Goal: Find specific page/section: Find specific page/section

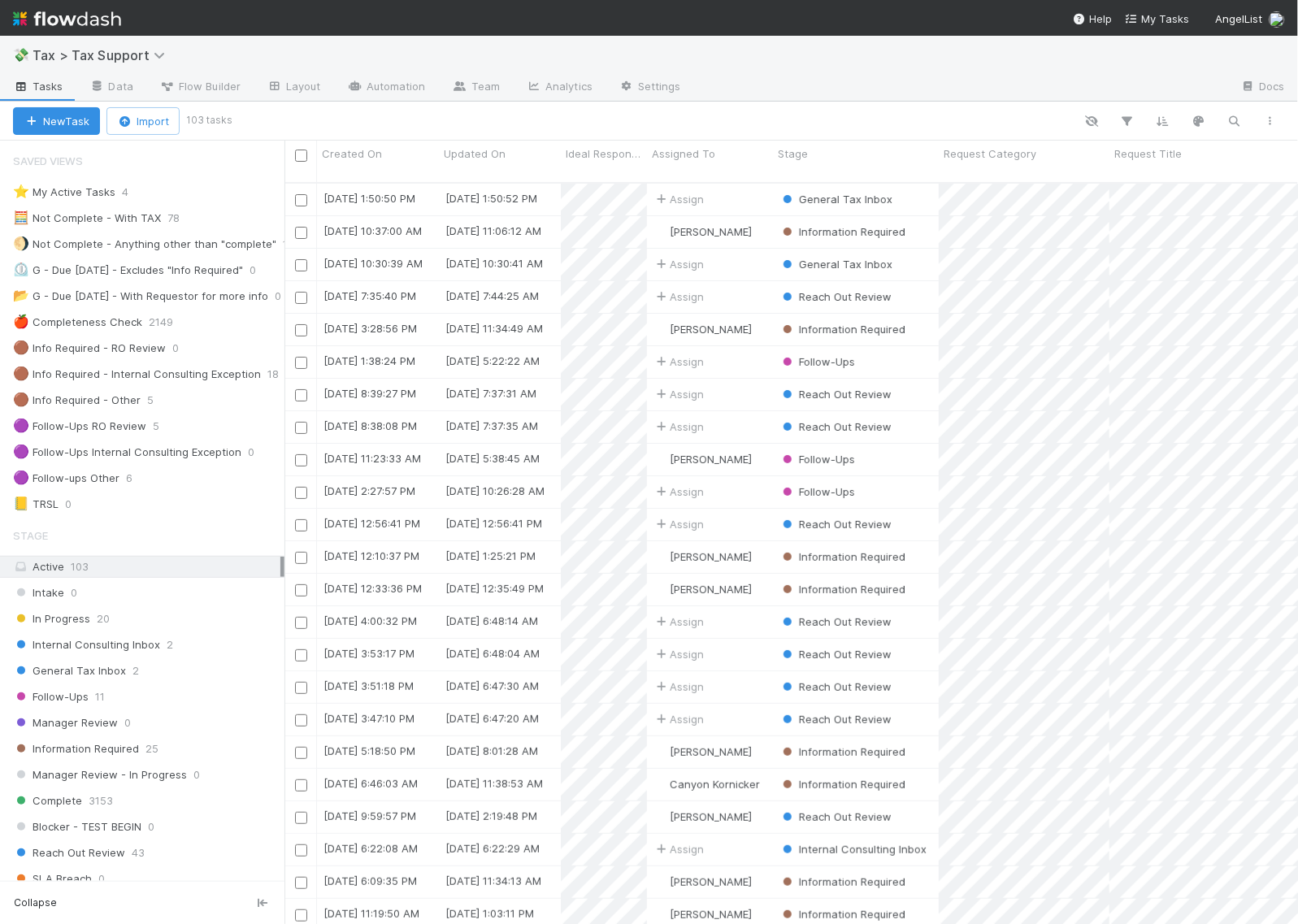
scroll to position [16, 16]
click at [108, 14] on img at bounding box center [67, 18] width 108 height 27
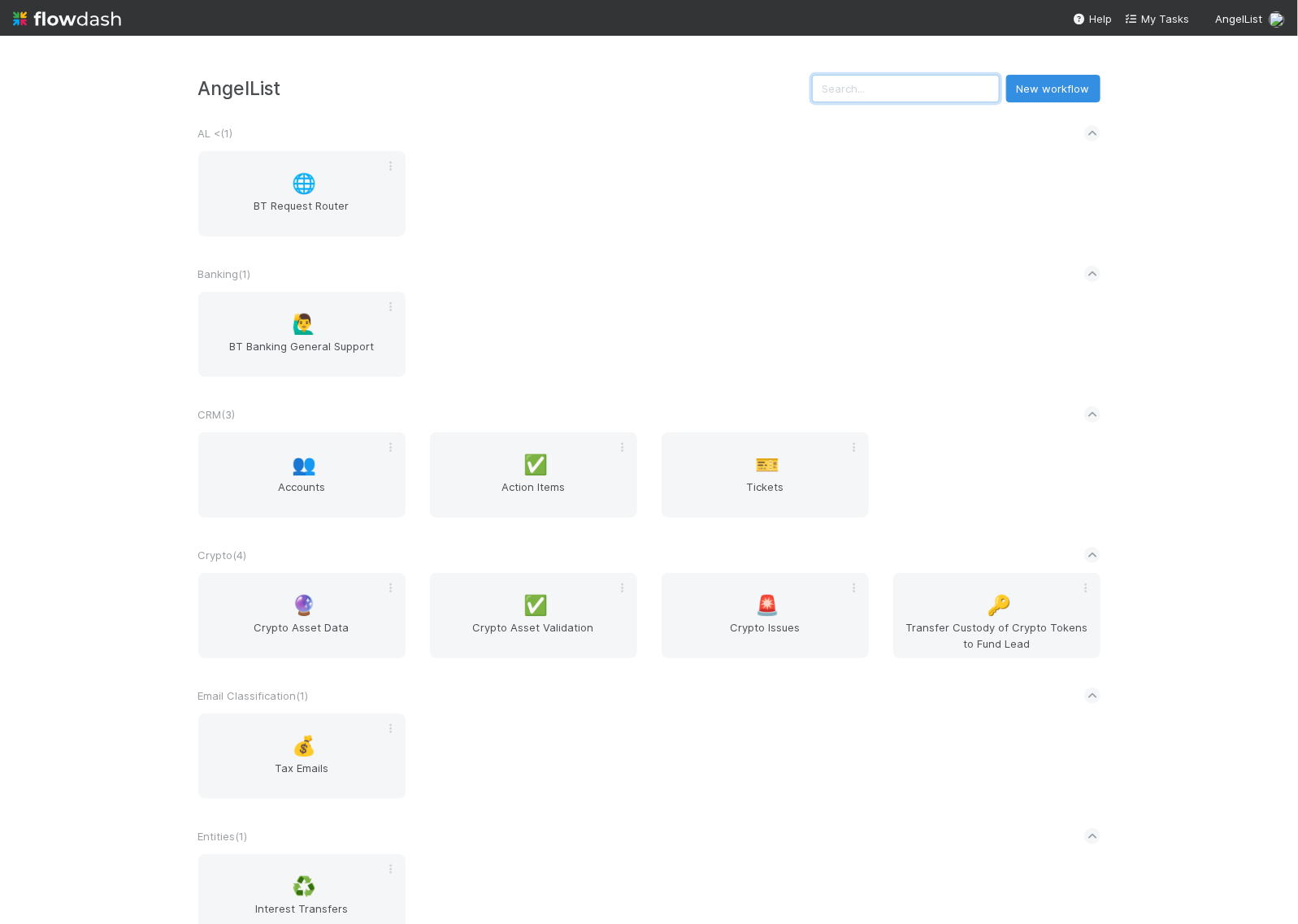
click at [885, 94] on input "text" at bounding box center [905, 88] width 188 height 27
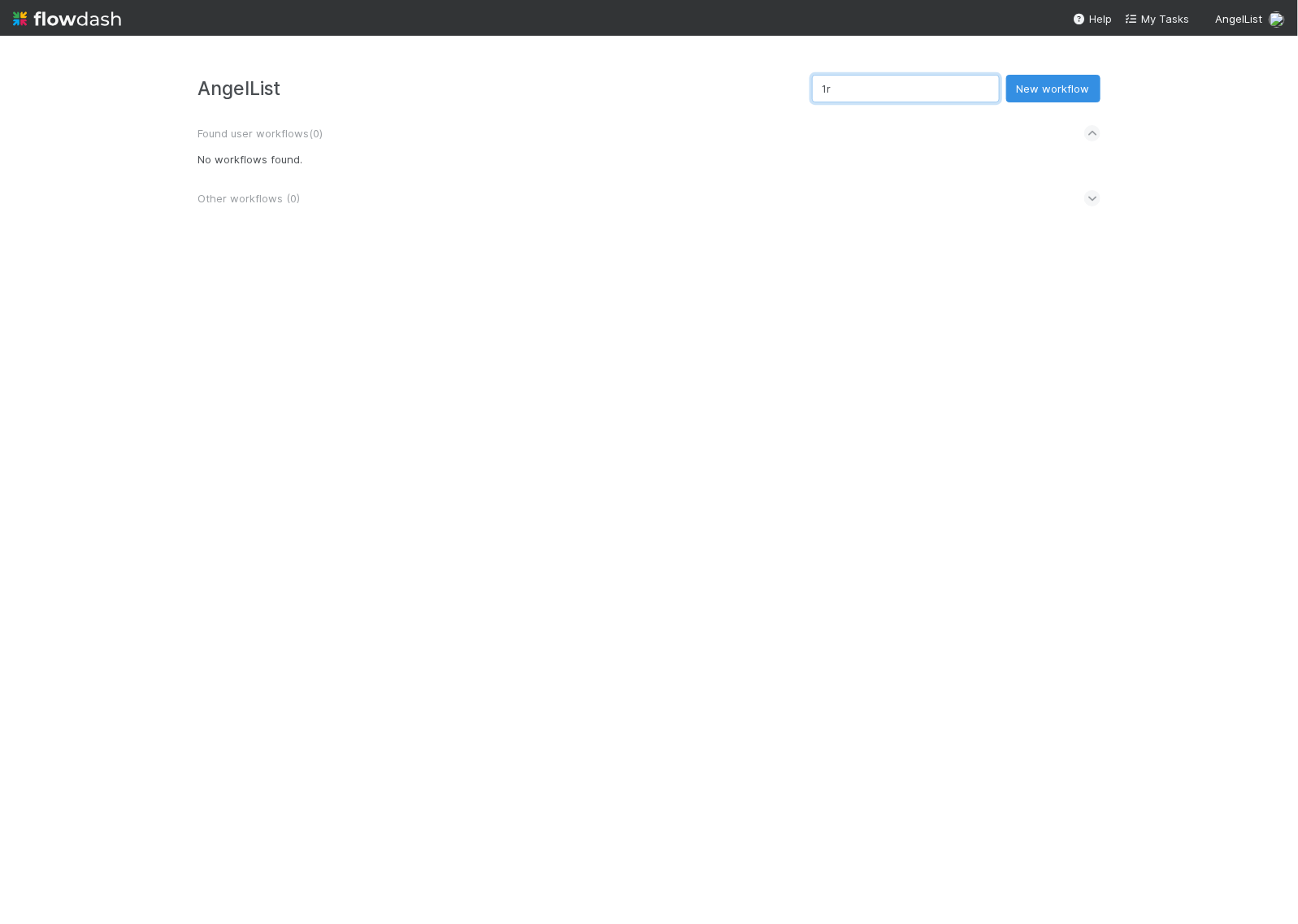
type input "1"
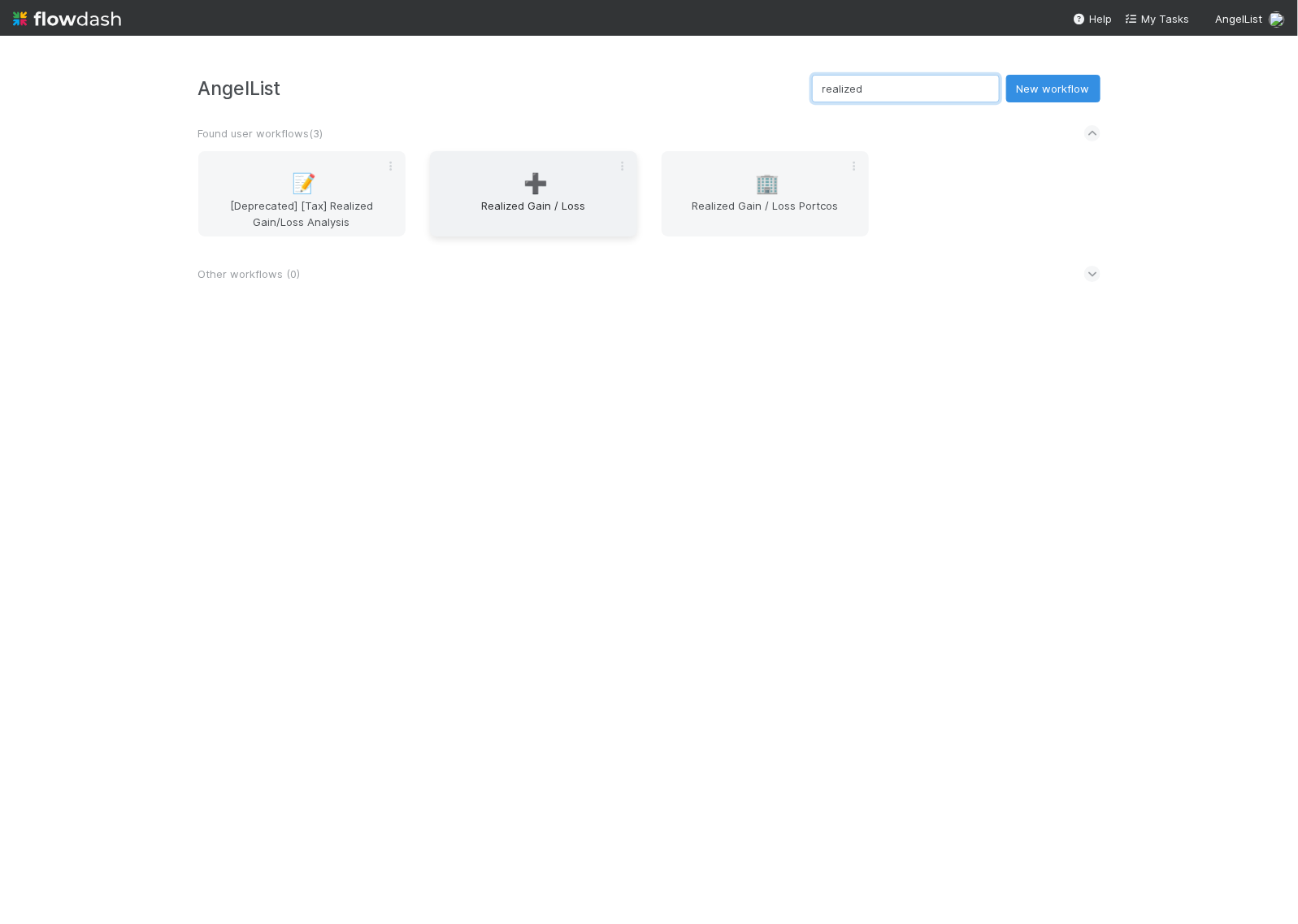
type input "realized"
click at [574, 206] on span "Realized Gain / Loss" at bounding box center [533, 213] width 194 height 32
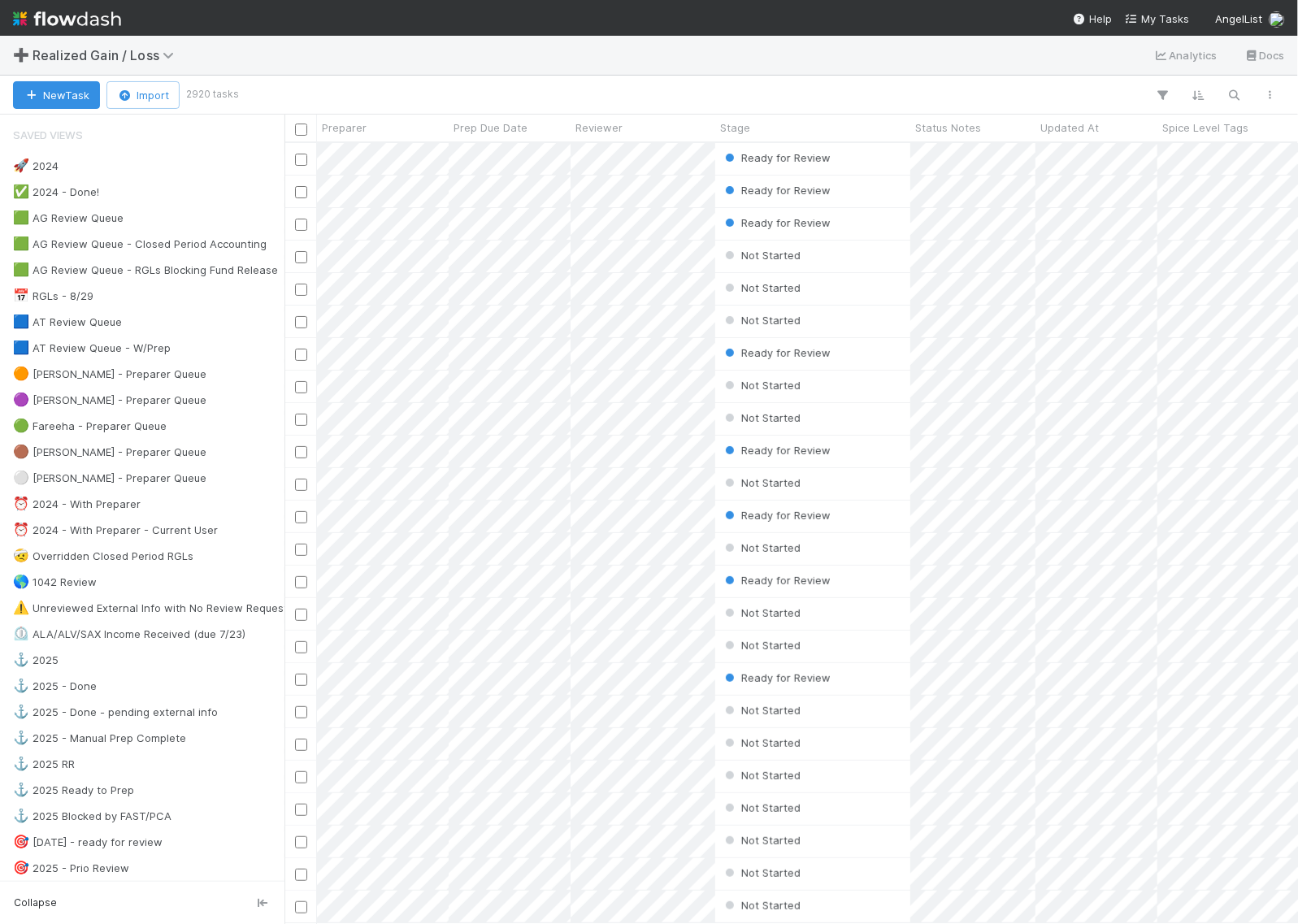
scroll to position [765, 998]
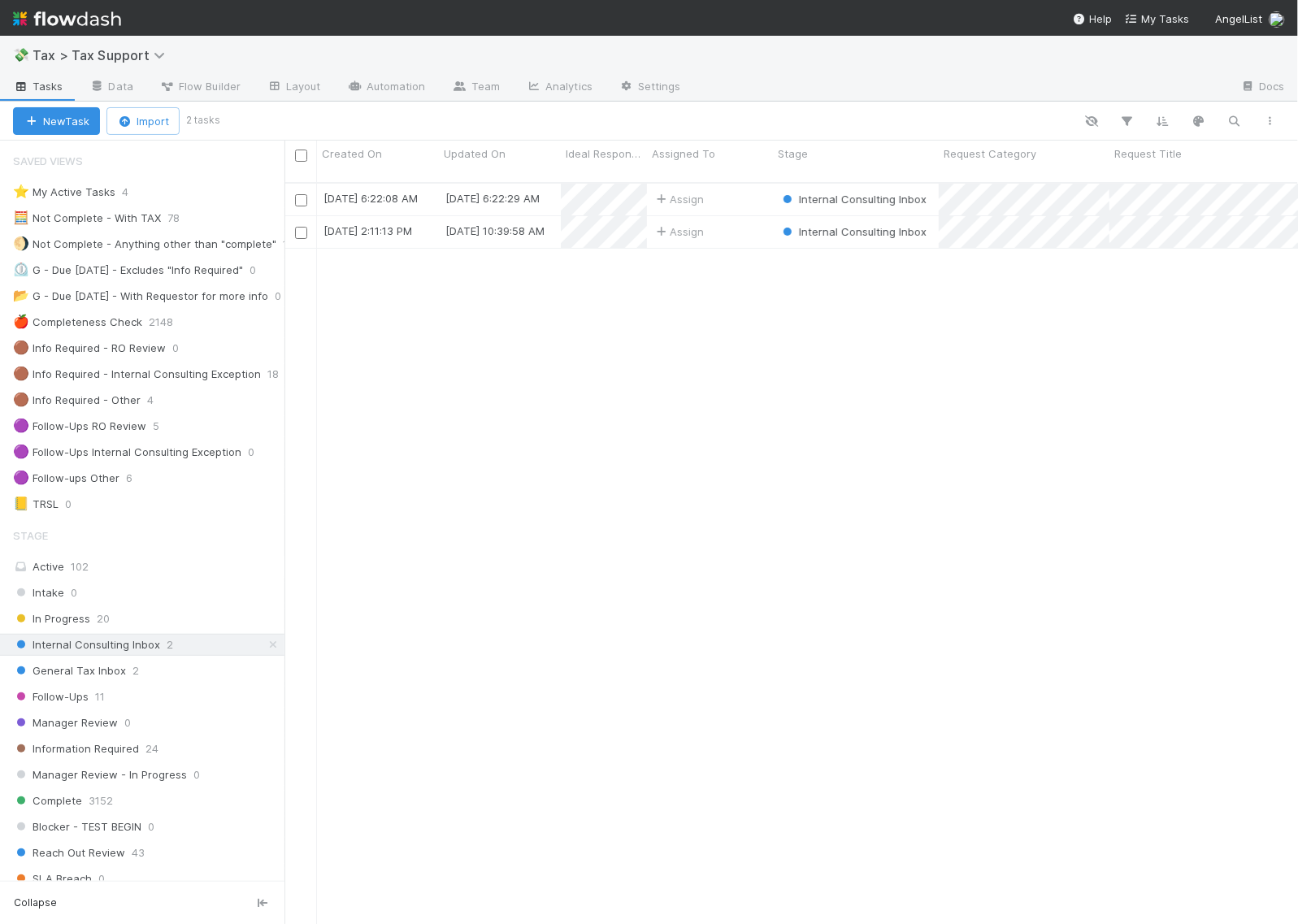
scroll to position [739, 998]
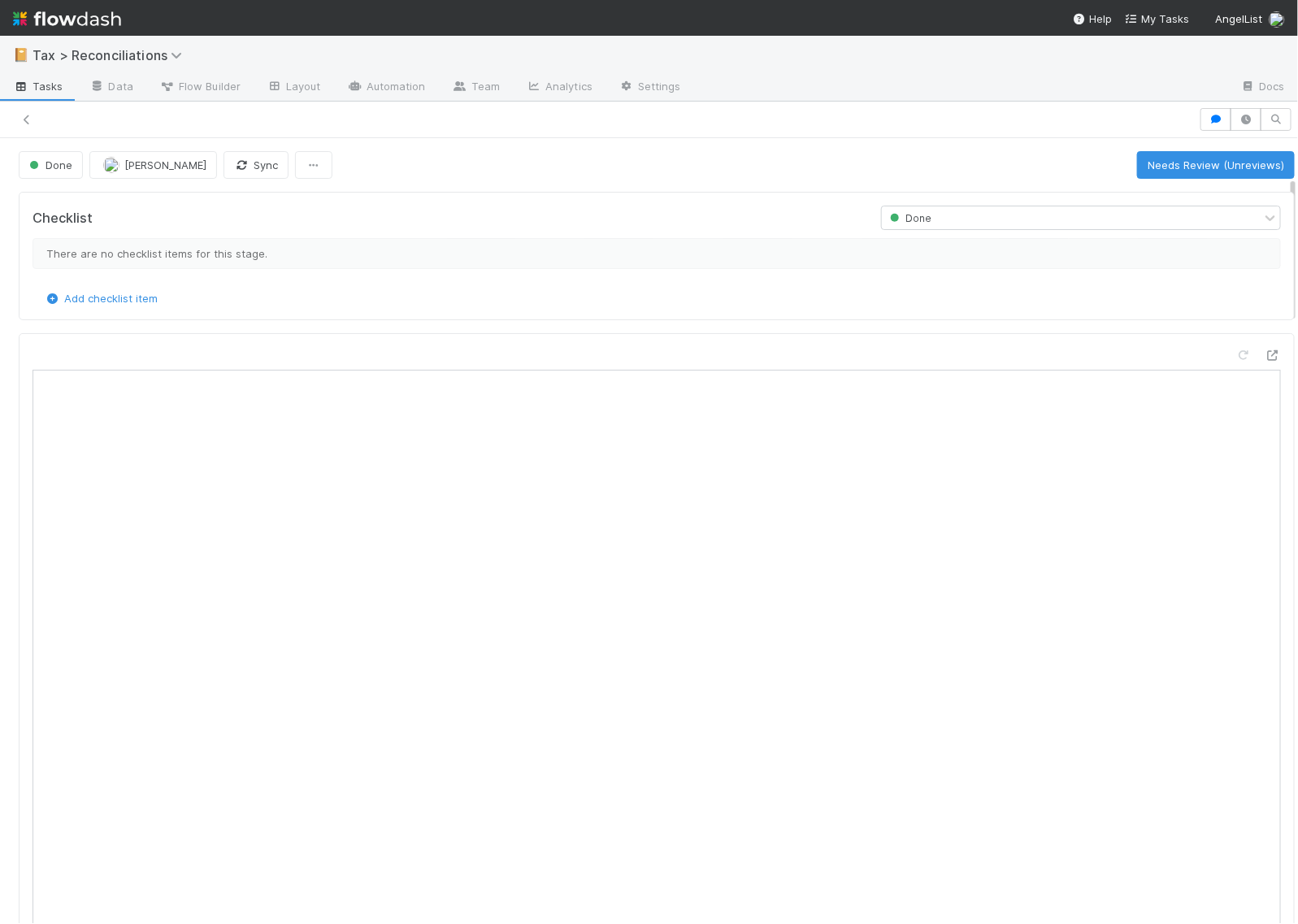
scroll to position [203, 0]
